Goal: Task Accomplishment & Management: Manage account settings

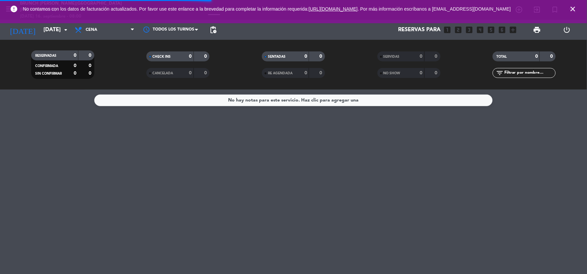
click at [528, 9] on icon "close" at bounding box center [573, 9] width 8 height 8
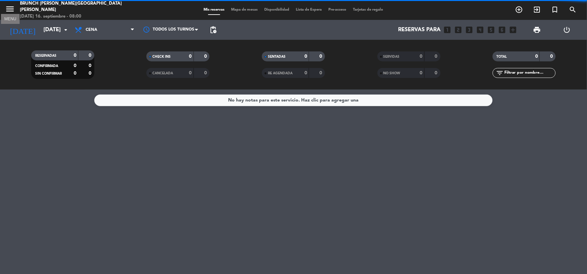
click at [12, 7] on icon "menu" at bounding box center [10, 9] width 10 height 10
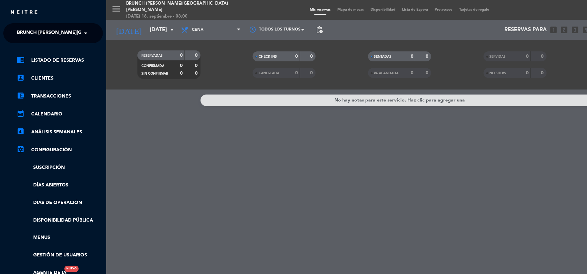
click at [58, 27] on span "Brunch [PERSON_NAME][GEOGRAPHIC_DATA][PERSON_NAME]" at bounding box center [90, 33] width 147 height 14
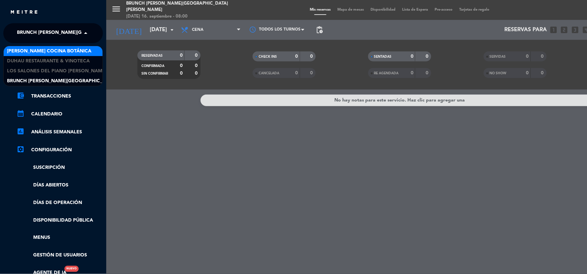
click at [58, 50] on span "[PERSON_NAME] Cocina Botánica" at bounding box center [49, 51] width 84 height 8
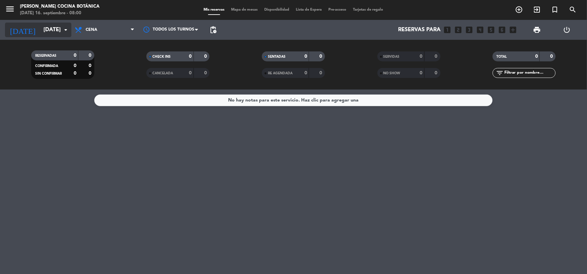
click at [43, 30] on input "[DATE]" at bounding box center [75, 30] width 70 height 13
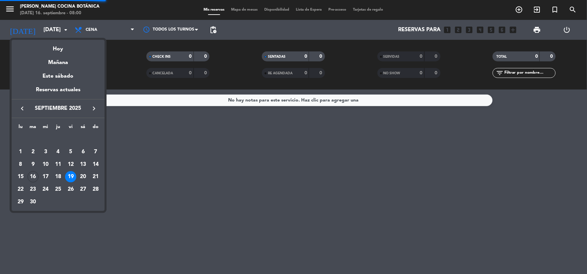
click at [92, 31] on div at bounding box center [293, 137] width 587 height 274
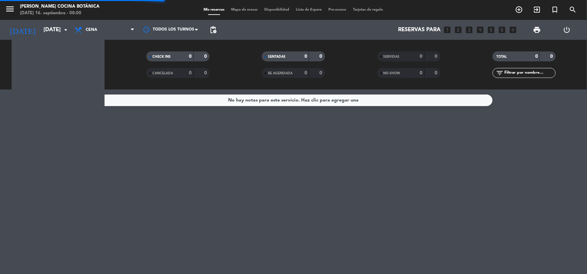
click at [92, 31] on span "Cena" at bounding box center [92, 30] width 12 height 5
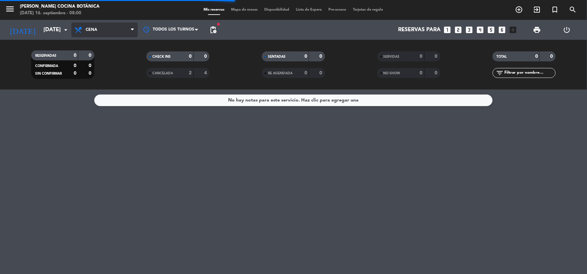
click at [100, 29] on span "Cena" at bounding box center [104, 30] width 66 height 15
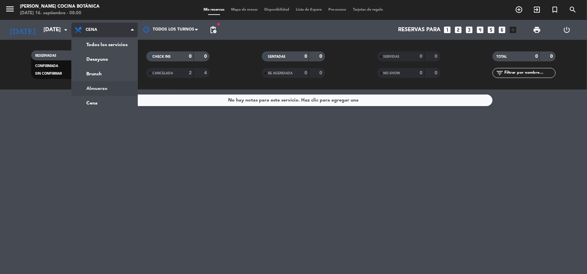
click at [97, 89] on div "menu [PERSON_NAME] Cocina Botánica [DATE] 16. septiembre - 08:00 Mis reservas M…" at bounding box center [293, 45] width 587 height 90
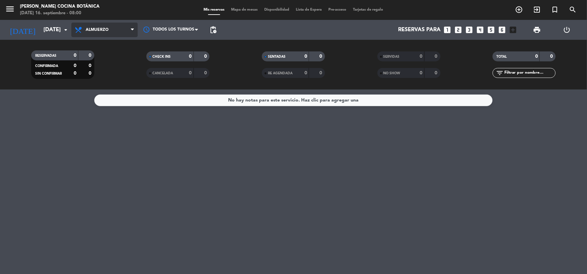
click at [108, 32] on span "Almuerzo" at bounding box center [104, 30] width 66 height 15
click at [106, 77] on div "menu [PERSON_NAME] Cocina Botánica [DATE] 16. septiembre - 08:00 Mis reservas M…" at bounding box center [293, 45] width 587 height 90
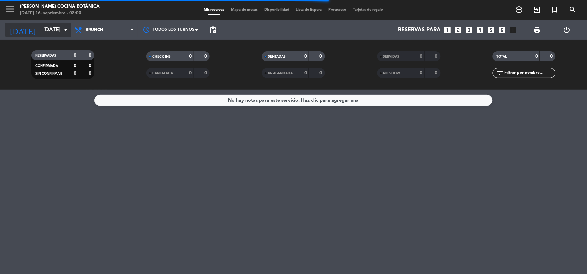
click at [53, 36] on input "[DATE]" at bounding box center [75, 30] width 70 height 13
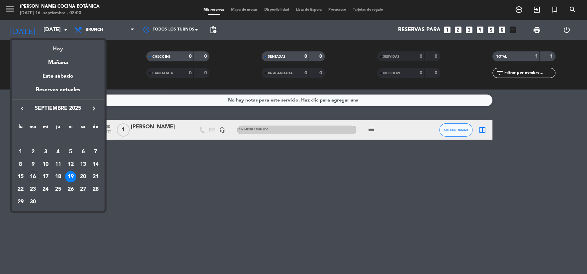
click at [64, 46] on div "Hoy" at bounding box center [58, 47] width 93 height 14
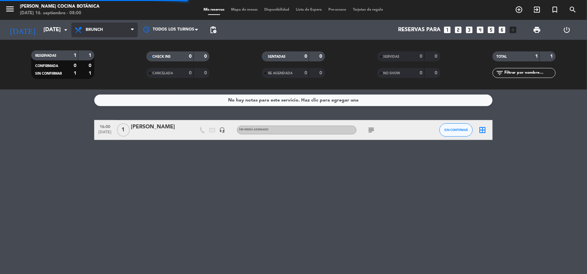
click at [90, 34] on span "Brunch" at bounding box center [104, 30] width 66 height 15
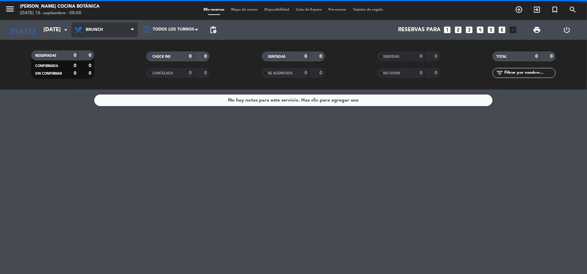
click at [97, 28] on span "Brunch" at bounding box center [94, 30] width 17 height 5
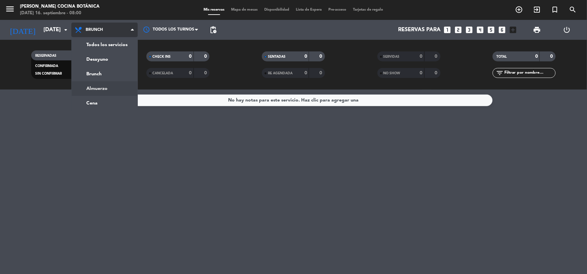
click at [107, 85] on div "menu [PERSON_NAME] Cocina Botánica [DATE] 16. septiembre - 08:00 Mis reservas M…" at bounding box center [293, 45] width 587 height 90
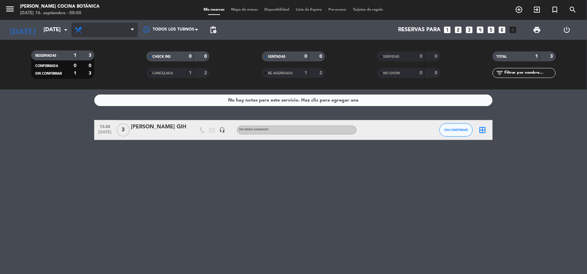
click at [101, 32] on span "Almuerzo" at bounding box center [97, 30] width 23 height 5
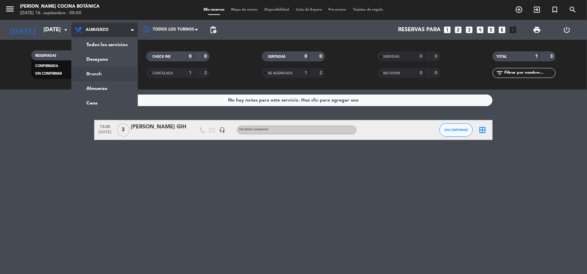
click at [96, 75] on div "menu [PERSON_NAME] Cocina Botánica [DATE] 16. septiembre - 08:00 Mis reservas M…" at bounding box center [293, 45] width 587 height 90
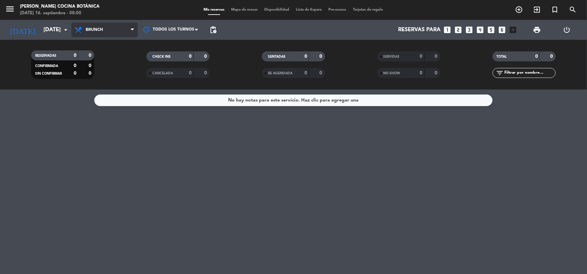
click at [97, 29] on span "Brunch" at bounding box center [94, 30] width 17 height 5
click at [114, 100] on ng-component "menu [PERSON_NAME] Cocina Botánica [DATE] 16. septiembre - 08:00 Mis reservas M…" at bounding box center [293, 137] width 587 height 274
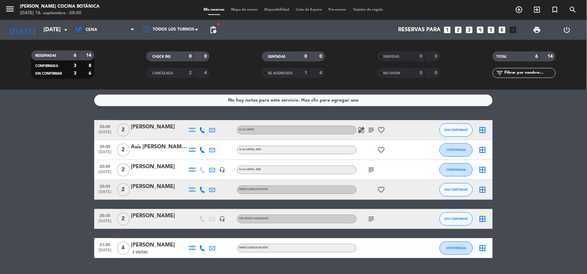
click at [16, 14] on span "menu" at bounding box center [12, 10] width 15 height 16
click at [14, 12] on icon "menu" at bounding box center [10, 9] width 10 height 10
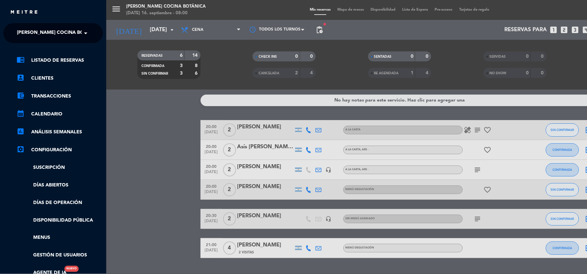
click at [63, 31] on span "[PERSON_NAME] Cocina Botánica" at bounding box center [59, 33] width 84 height 14
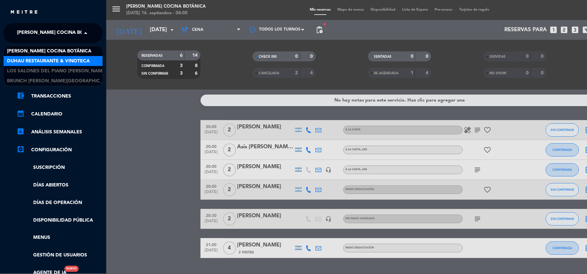
click at [68, 62] on span "Duhau Restaurante & Vinoteca" at bounding box center [48, 61] width 83 height 8
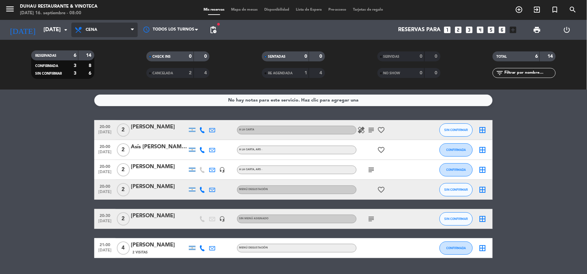
click at [101, 34] on span "Cena" at bounding box center [104, 30] width 66 height 15
click at [104, 26] on span "Cena" at bounding box center [104, 30] width 66 height 15
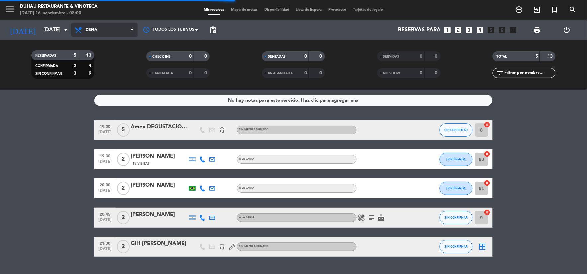
click at [108, 29] on span "Cena" at bounding box center [104, 30] width 66 height 15
click at [114, 87] on div "menu [PERSON_NAME] Restaurante & Vinoteca [DATE] 16. septiembre - 08:00 Mis res…" at bounding box center [293, 45] width 587 height 90
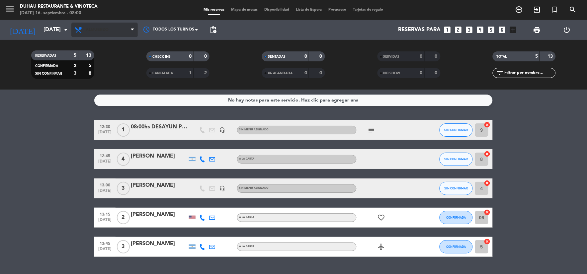
click at [103, 26] on span "Almuerzo" at bounding box center [104, 30] width 66 height 15
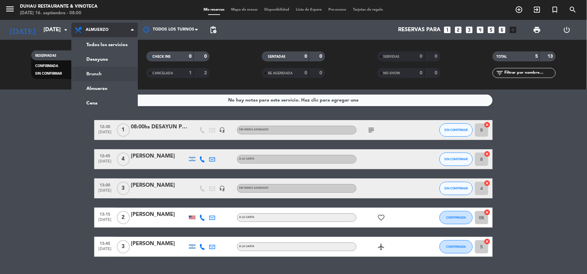
click at [106, 73] on div "menu [PERSON_NAME] Restaurante & Vinoteca [DATE] 16. septiembre - 08:00 Mis res…" at bounding box center [293, 45] width 587 height 90
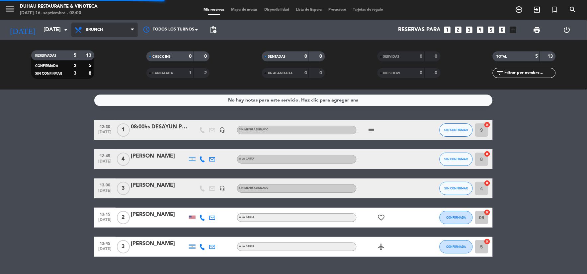
click at [105, 35] on span "Brunch" at bounding box center [104, 30] width 66 height 15
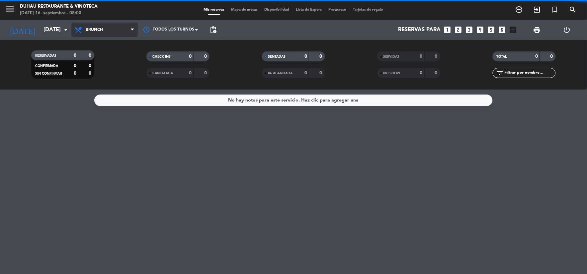
click at [110, 31] on span "Brunch" at bounding box center [104, 30] width 66 height 15
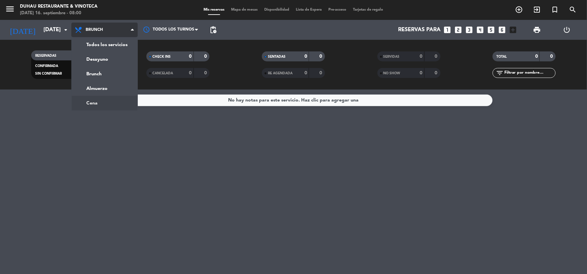
click at [114, 100] on ng-component "menu [PERSON_NAME] Restaurante & Vinoteca [DATE] 16. septiembre - 08:00 Mis res…" at bounding box center [293, 137] width 587 height 274
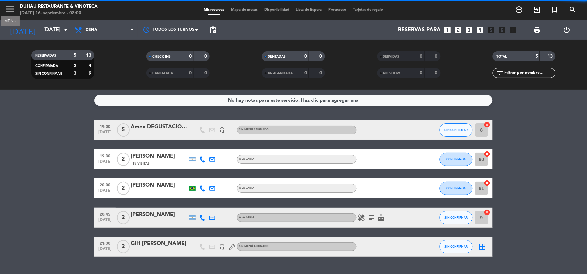
click at [12, 11] on icon "menu" at bounding box center [10, 9] width 10 height 10
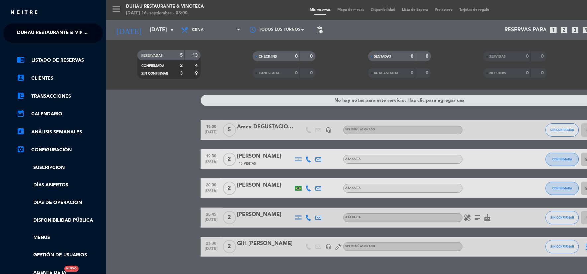
click at [118, 39] on div "menu [PERSON_NAME] Restaurante & Vinoteca [DATE] 16. septiembre - 08:00 Mis res…" at bounding box center [399, 137] width 587 height 274
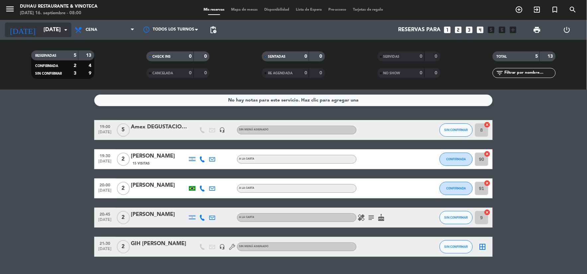
click at [62, 27] on icon "arrow_drop_down" at bounding box center [66, 30] width 8 height 8
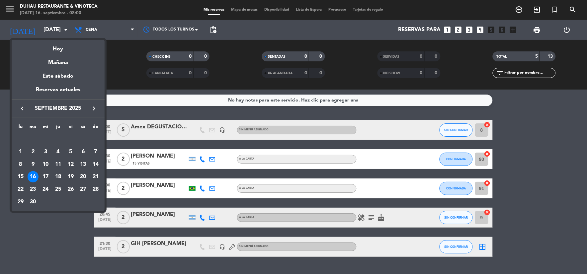
click at [78, 28] on div at bounding box center [293, 137] width 587 height 274
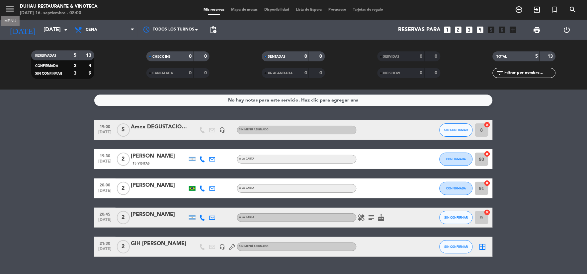
click at [5, 12] on icon "menu" at bounding box center [10, 9] width 10 height 10
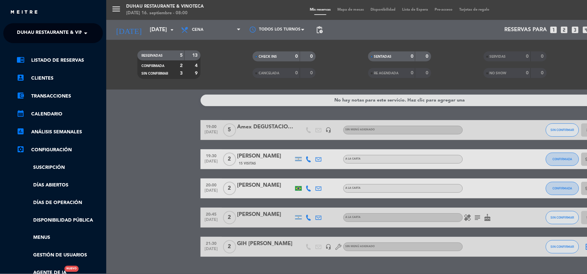
click at [53, 31] on span "Duhau Restaurante & Vinoteca" at bounding box center [58, 33] width 83 height 14
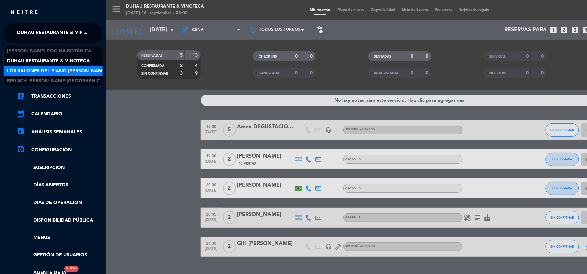
click at [76, 70] on span "Los Salones del Piano [PERSON_NAME]" at bounding box center [57, 71] width 100 height 8
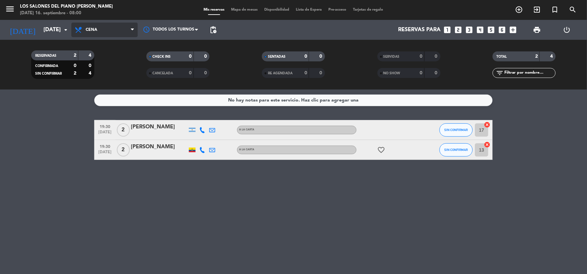
click at [125, 33] on span "Cena" at bounding box center [104, 30] width 66 height 15
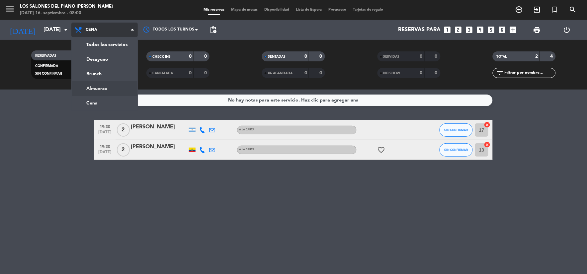
click at [128, 90] on ng-component "menu Los Salones del Piano [PERSON_NAME] [DATE] 16. septiembre - 08:00 Mis rese…" at bounding box center [293, 137] width 587 height 274
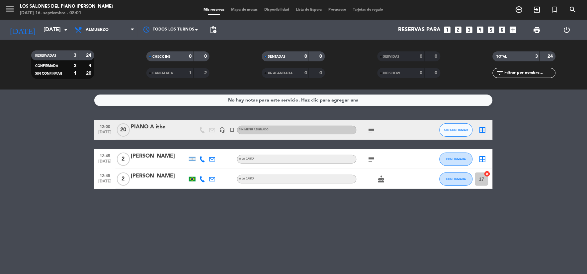
click at [119, 34] on span "Almuerzo" at bounding box center [104, 30] width 66 height 15
click at [111, 78] on div "menu Los Salones del Piano [PERSON_NAME] [DATE] 16. septiembre - 08:01 Mis rese…" at bounding box center [293, 45] width 587 height 90
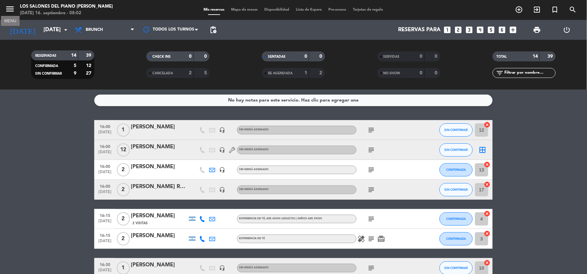
click at [7, 7] on icon "menu" at bounding box center [10, 9] width 10 height 10
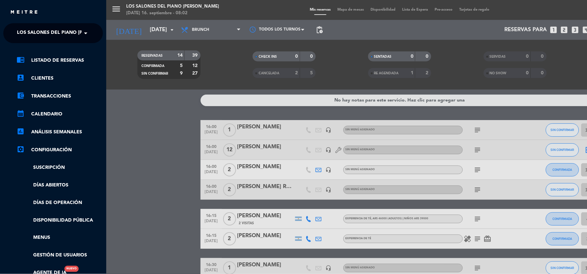
click at [57, 29] on span "Los Salones del Piano [PERSON_NAME]" at bounding box center [67, 33] width 100 height 14
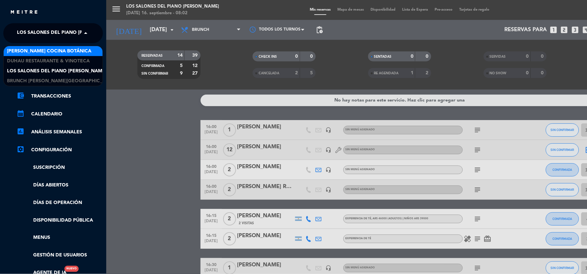
click at [56, 49] on span "[PERSON_NAME] Cocina Botánica" at bounding box center [49, 51] width 84 height 8
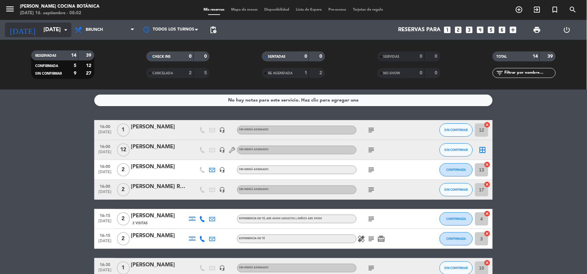
click at [51, 29] on input "[DATE]" at bounding box center [75, 30] width 70 height 13
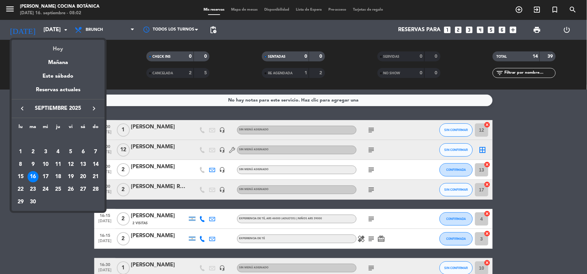
click at [76, 42] on div "Hoy" at bounding box center [58, 47] width 93 height 14
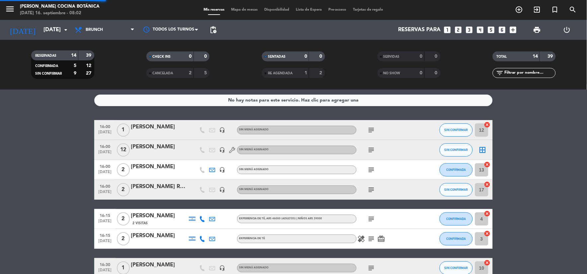
click at [96, 25] on span "Brunch" at bounding box center [104, 30] width 66 height 15
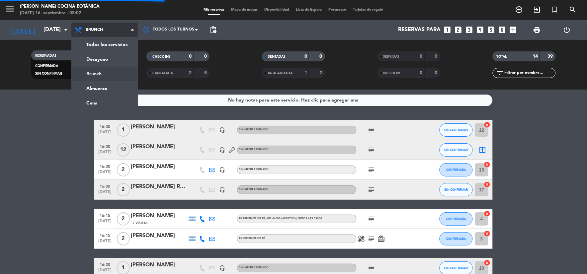
click at [106, 34] on span "Brunch" at bounding box center [104, 30] width 66 height 15
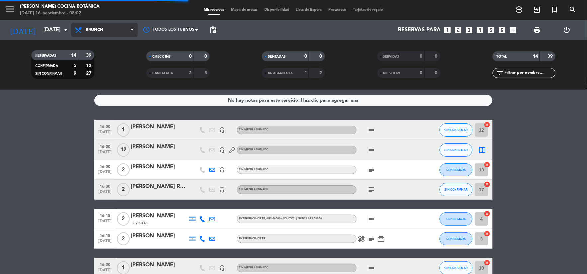
click at [107, 35] on span "Brunch" at bounding box center [104, 30] width 66 height 15
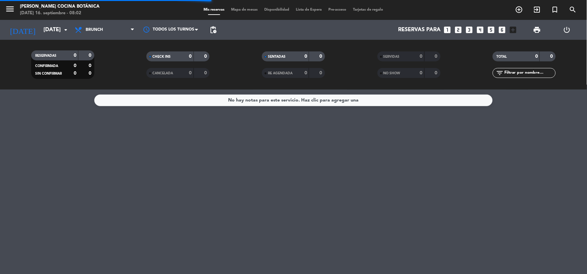
click at [110, 47] on div "RESERVADAS 0 0 CONFIRMADA 0 0 SIN CONFIRMAR 0 0" at bounding box center [63, 64] width 116 height 37
click at [99, 28] on span "Brunch" at bounding box center [94, 30] width 17 height 5
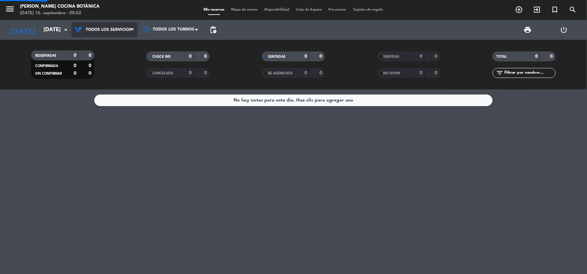
click at [109, 45] on div "menu [PERSON_NAME] Cocina Botánica [DATE] 16. septiembre - 08:02 Mis reservas M…" at bounding box center [293, 45] width 587 height 90
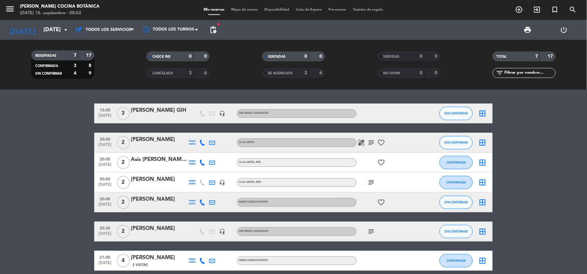
click at [221, 114] on icon "headset_mic" at bounding box center [222, 114] width 6 height 6
click at [145, 115] on div at bounding box center [159, 117] width 56 height 5
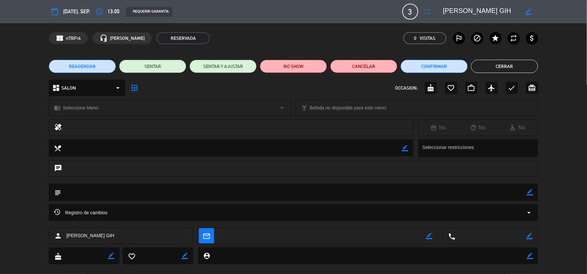
click at [213, 208] on div "Registro de cambios arrow_drop_down" at bounding box center [293, 213] width 489 height 17
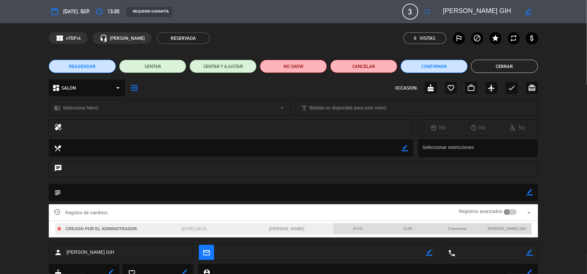
click at [506, 67] on button "Cerrar" at bounding box center [504, 66] width 67 height 13
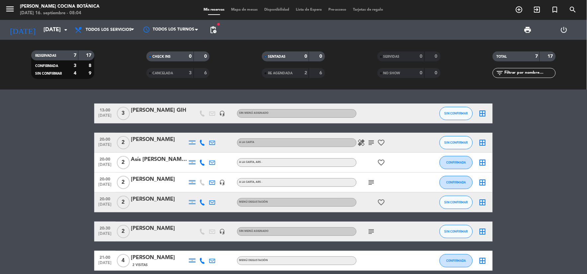
scroll to position [29, 0]
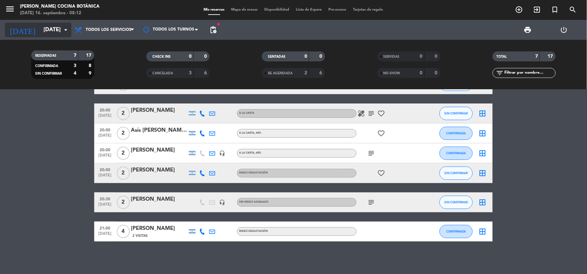
click at [40, 30] on input "[DATE]" at bounding box center [75, 30] width 70 height 13
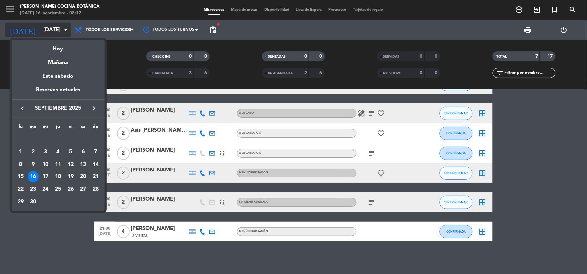
click at [47, 41] on div "Hoy" at bounding box center [58, 47] width 93 height 14
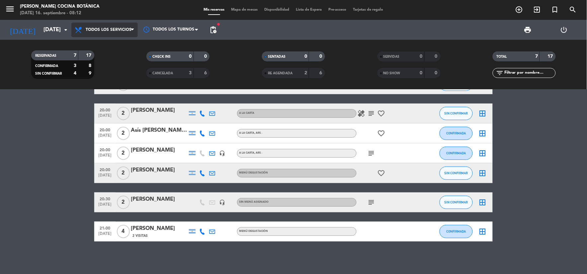
click at [93, 28] on span "Todos los servicios" at bounding box center [109, 30] width 46 height 5
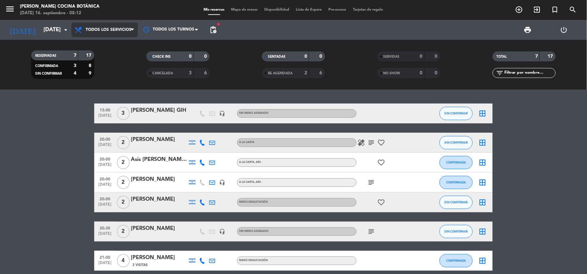
click at [96, 28] on span "Todos los servicios" at bounding box center [109, 30] width 46 height 5
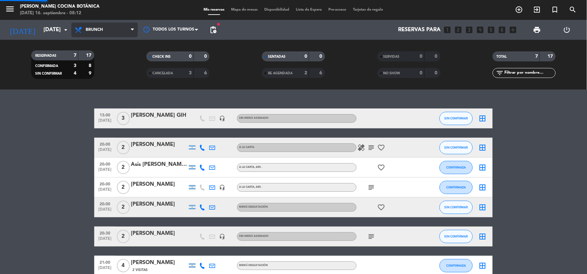
click at [110, 75] on div "menu [PERSON_NAME] Cocina Botánica [DATE] 16. septiembre - 08:12 Mis reservas M…" at bounding box center [293, 45] width 587 height 90
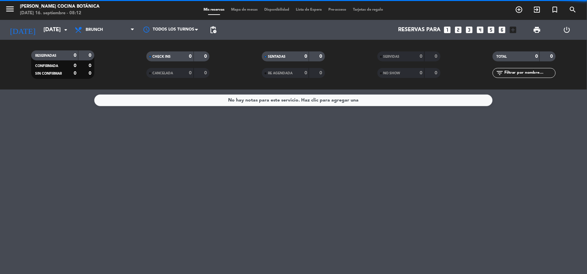
click at [104, 23] on span "Brunch" at bounding box center [104, 30] width 66 height 15
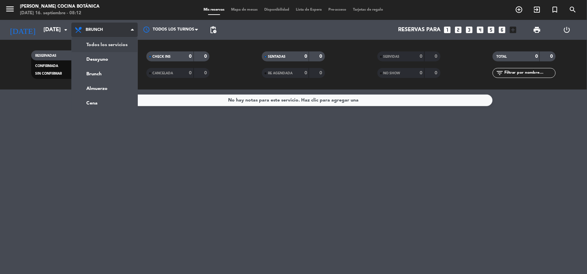
click at [116, 47] on div "menu [PERSON_NAME] Cocina Botánica [DATE] 16. septiembre - 08:12 Mis reservas M…" at bounding box center [293, 45] width 587 height 90
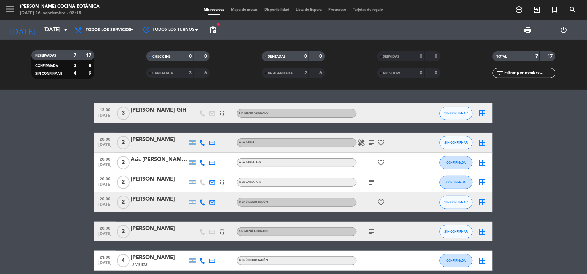
click at [368, 144] on icon "subject" at bounding box center [372, 143] width 8 height 8
click at [373, 187] on div "subject" at bounding box center [387, 183] width 60 height 20
click at [373, 185] on icon "subject" at bounding box center [372, 183] width 8 height 8
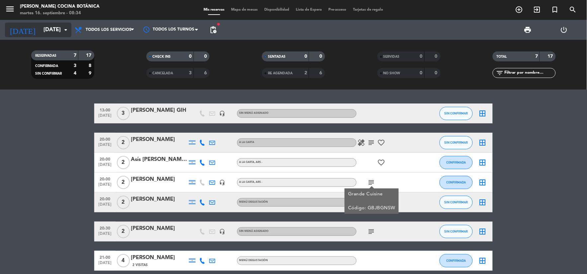
click at [48, 27] on input "[DATE]" at bounding box center [75, 30] width 70 height 13
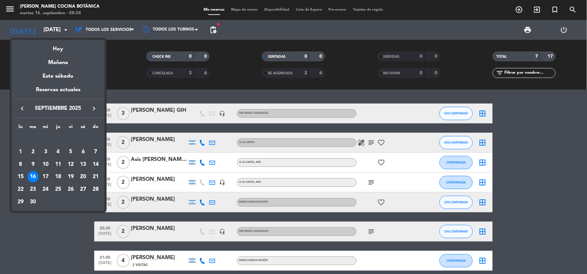
click at [49, 173] on div "17" at bounding box center [45, 176] width 11 height 11
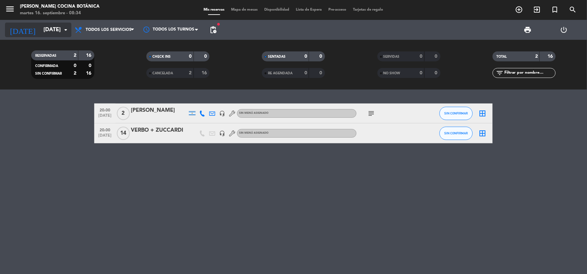
click at [45, 25] on input "[DATE]" at bounding box center [75, 30] width 70 height 13
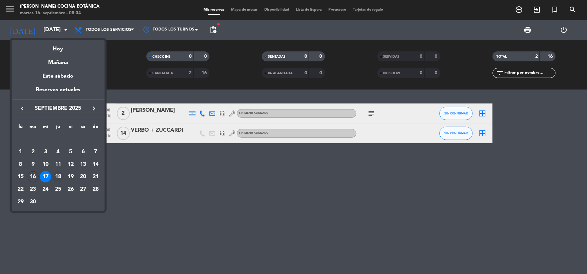
click at [58, 177] on div "18" at bounding box center [57, 176] width 11 height 11
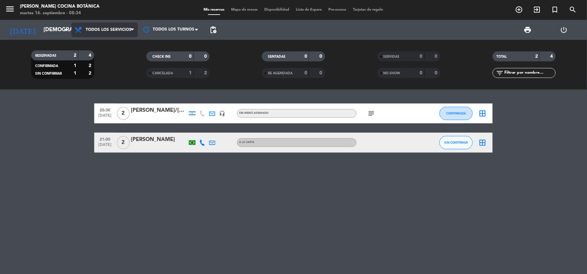
click at [72, 33] on span "Todos los servicios" at bounding box center [104, 30] width 66 height 15
click at [60, 32] on input "[DEMOGRAPHIC_DATA][DATE]" at bounding box center [75, 30] width 70 height 13
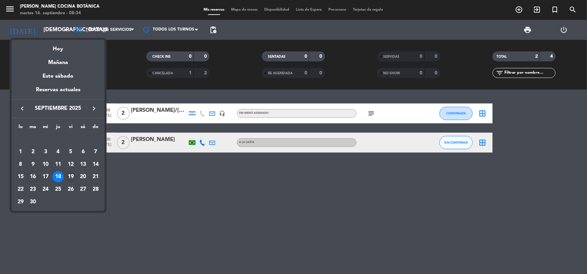
click at [70, 179] on div "19" at bounding box center [70, 176] width 11 height 11
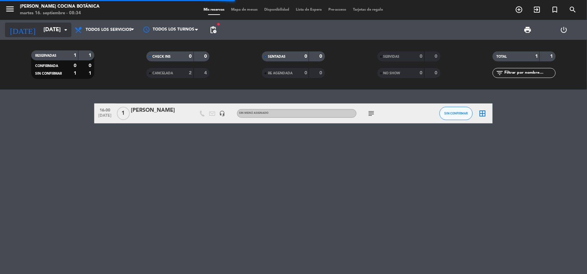
click at [57, 34] on input "[DATE]" at bounding box center [75, 30] width 70 height 13
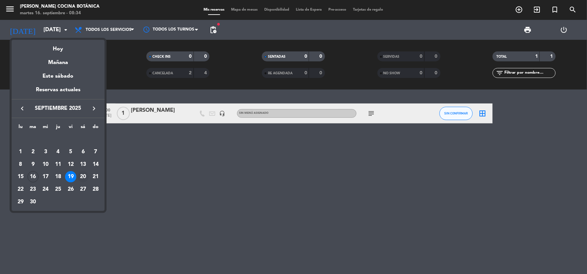
click at [84, 177] on div "20" at bounding box center [82, 176] width 11 height 11
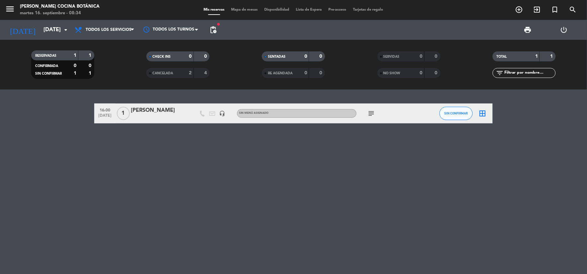
type input "[DATE]"
